Goal: Complete application form

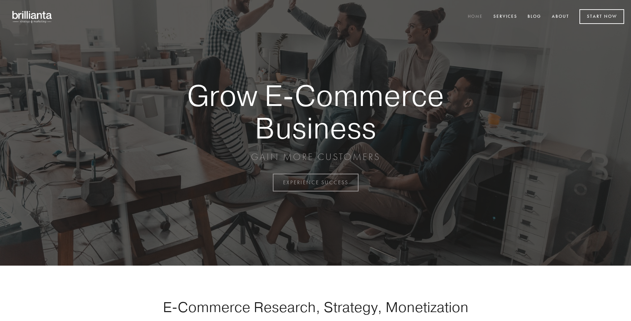
scroll to position [1790, 0]
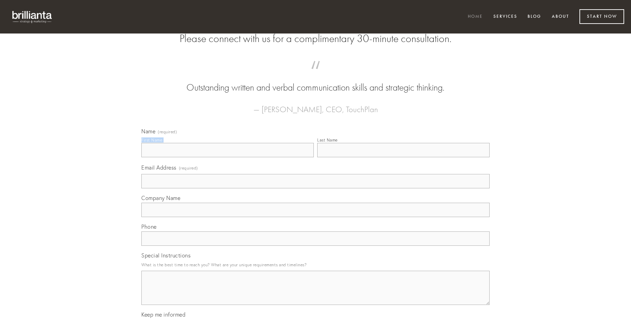
type input "[PERSON_NAME]"
click at [403, 157] on input "Last Name" at bounding box center [403, 150] width 172 height 14
type input "[PERSON_NAME]"
click at [316, 188] on input "Email Address (required)" at bounding box center [315, 181] width 348 height 14
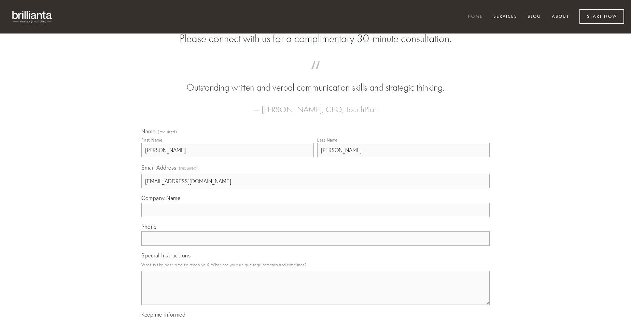
type input "[EMAIL_ADDRESS][DOMAIN_NAME]"
click at [316, 217] on input "Company Name" at bounding box center [315, 210] width 348 height 14
type input "aliqua"
click at [316, 246] on input "text" at bounding box center [315, 238] width 348 height 14
click at [316, 294] on textarea "Special Instructions" at bounding box center [315, 288] width 348 height 34
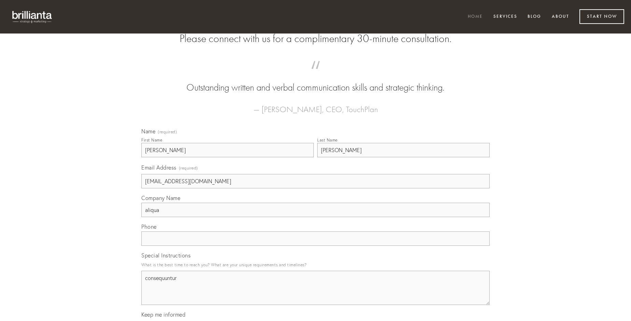
type textarea "consequuntur"
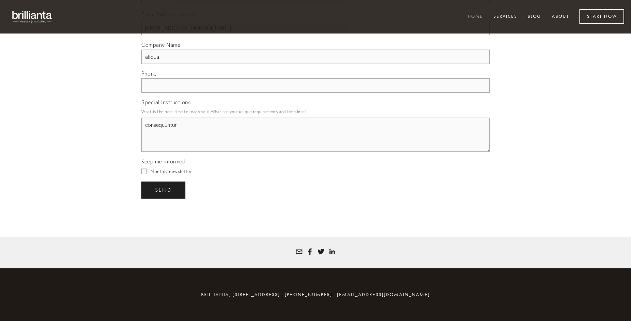
click at [164, 190] on span "send" at bounding box center [163, 190] width 17 height 6
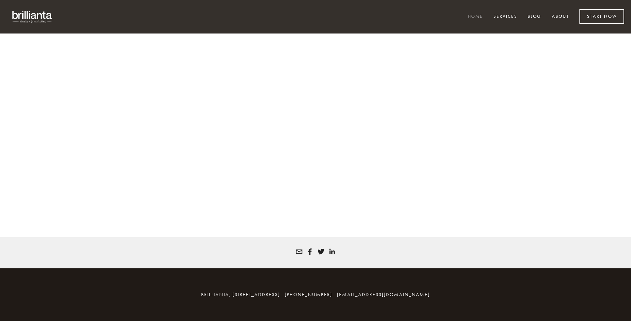
scroll to position [1781, 0]
